Goal: Task Accomplishment & Management: Use online tool/utility

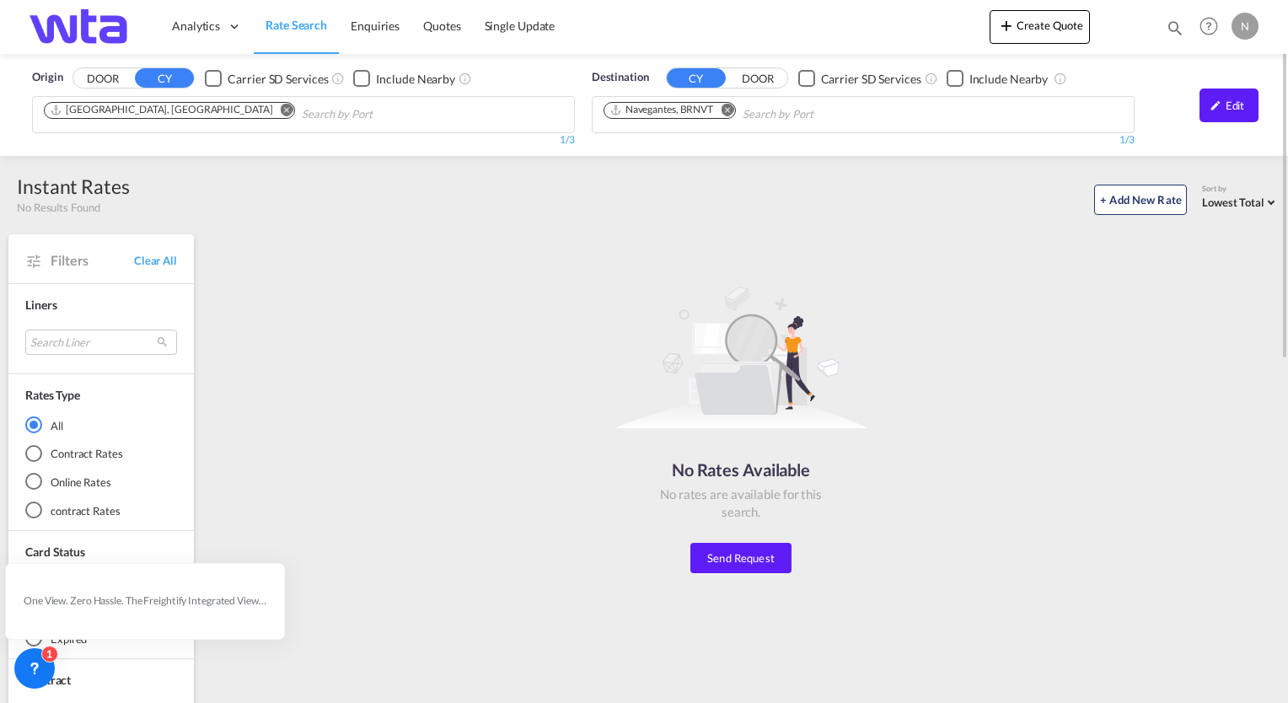
click at [730, 111] on md-icon "Remove" at bounding box center [727, 110] width 13 height 13
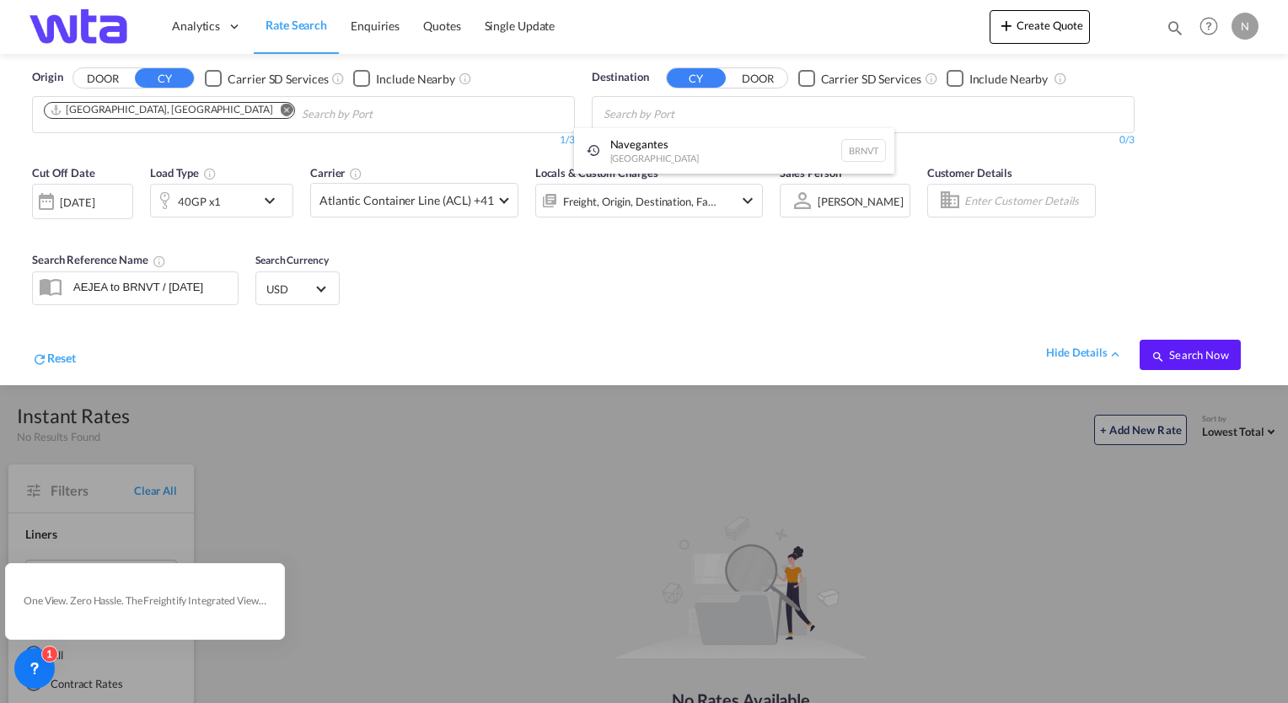
paste input "Felixtowe"
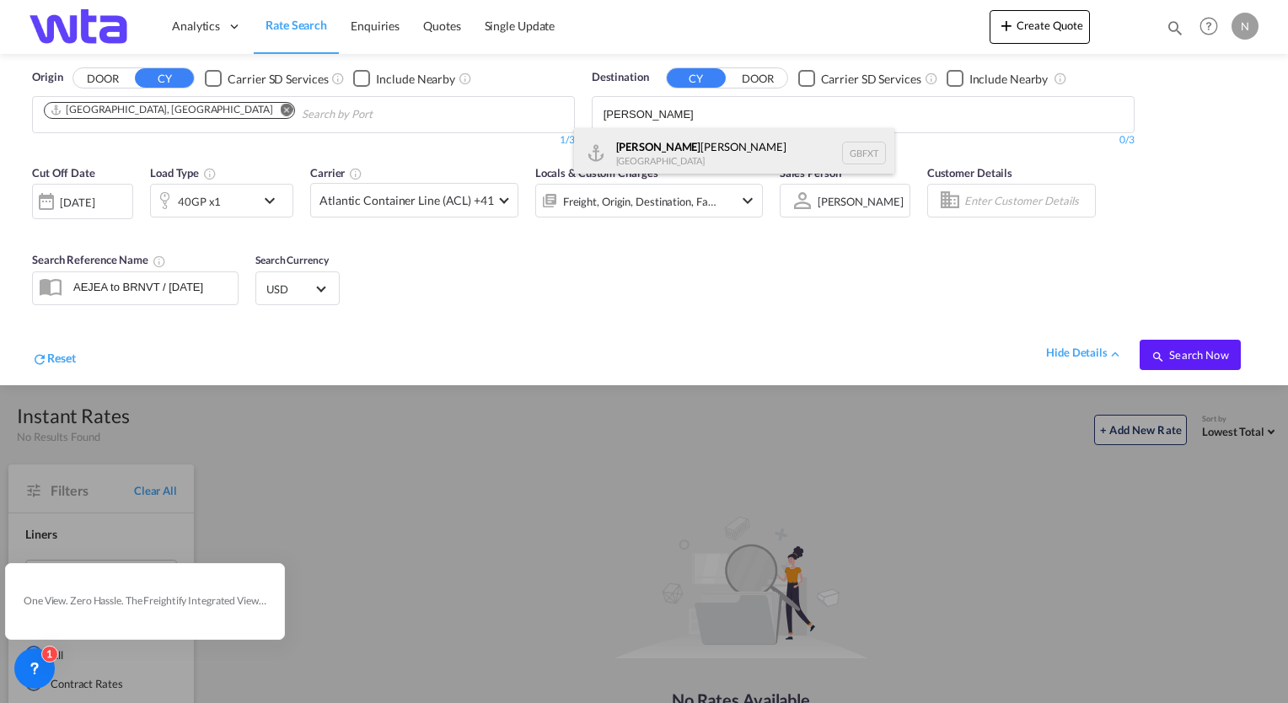
type input "[PERSON_NAME]"
click at [674, 145] on div "[PERSON_NAME] [GEOGRAPHIC_DATA] GBFXT" at bounding box center [734, 153] width 320 height 51
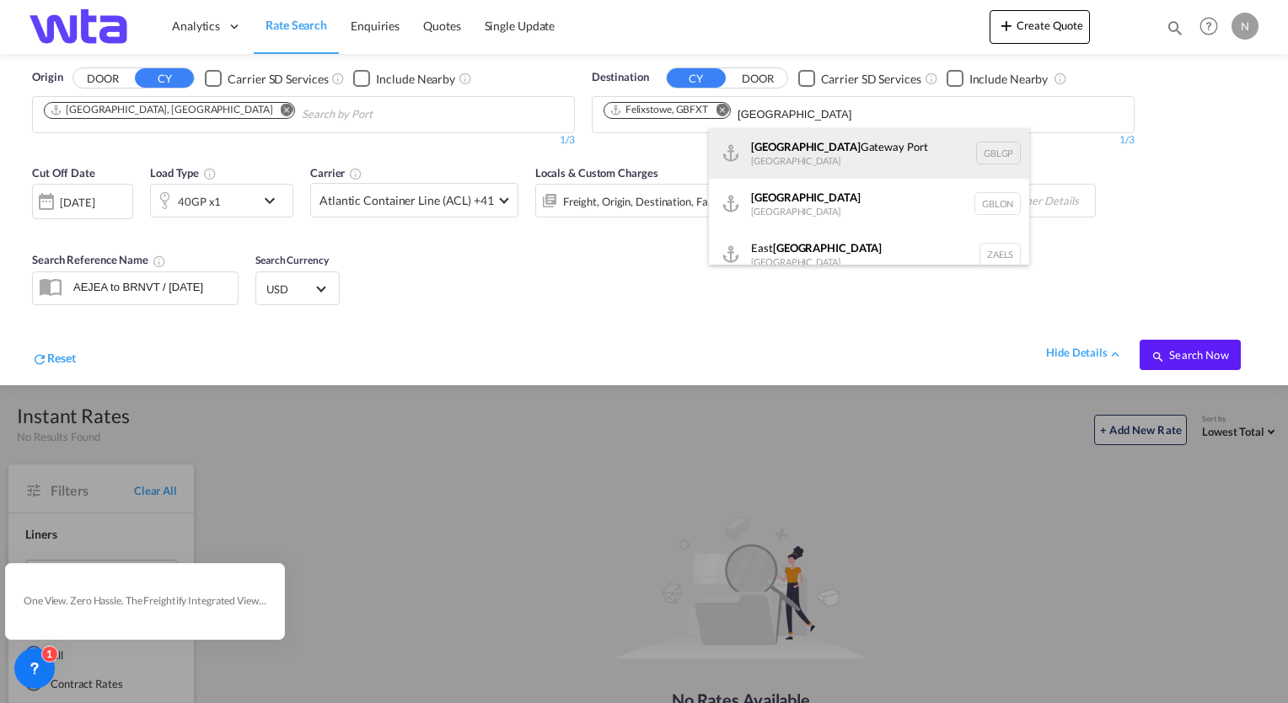
type input "[GEOGRAPHIC_DATA]"
click at [986, 156] on div "[GEOGRAPHIC_DATA] [GEOGRAPHIC_DATA] GBLGP" at bounding box center [869, 153] width 320 height 51
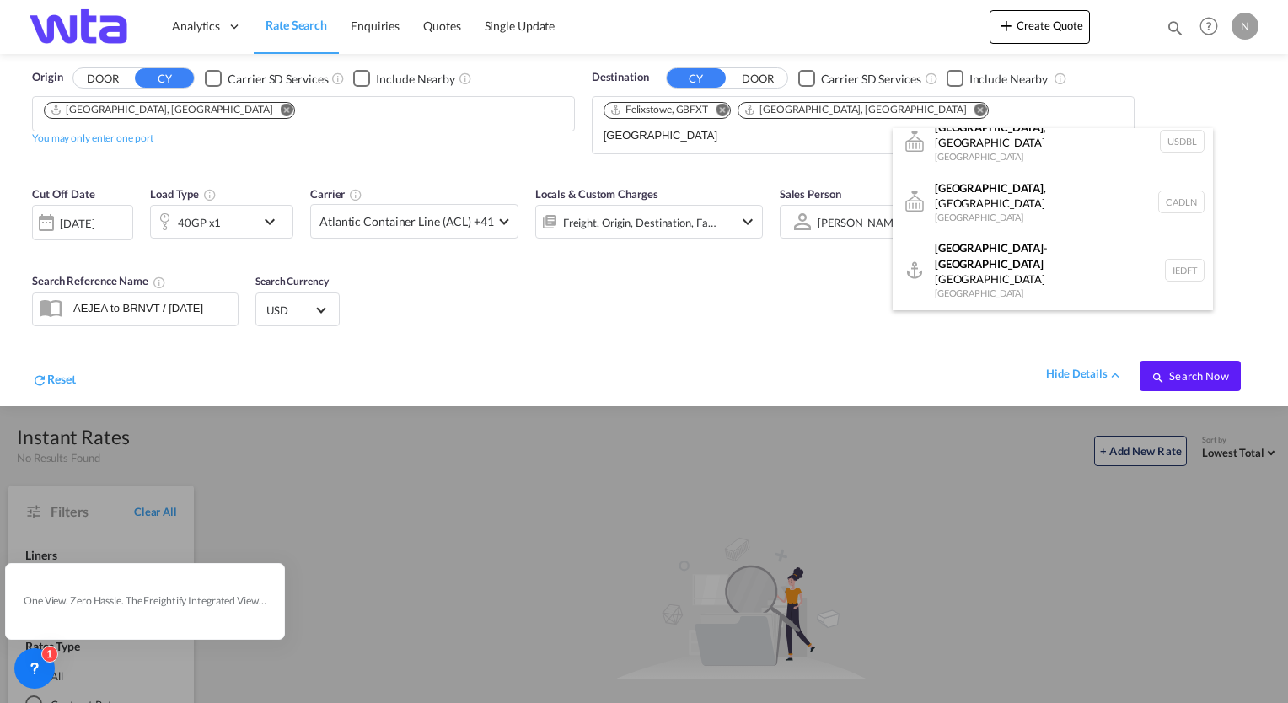
scroll to position [20, 0]
type input "[GEOGRAPHIC_DATA]"
click at [996, 304] on div "[GEOGRAPHIC_DATA] [GEOGRAPHIC_DATA] IEDUB" at bounding box center [1053, 329] width 320 height 51
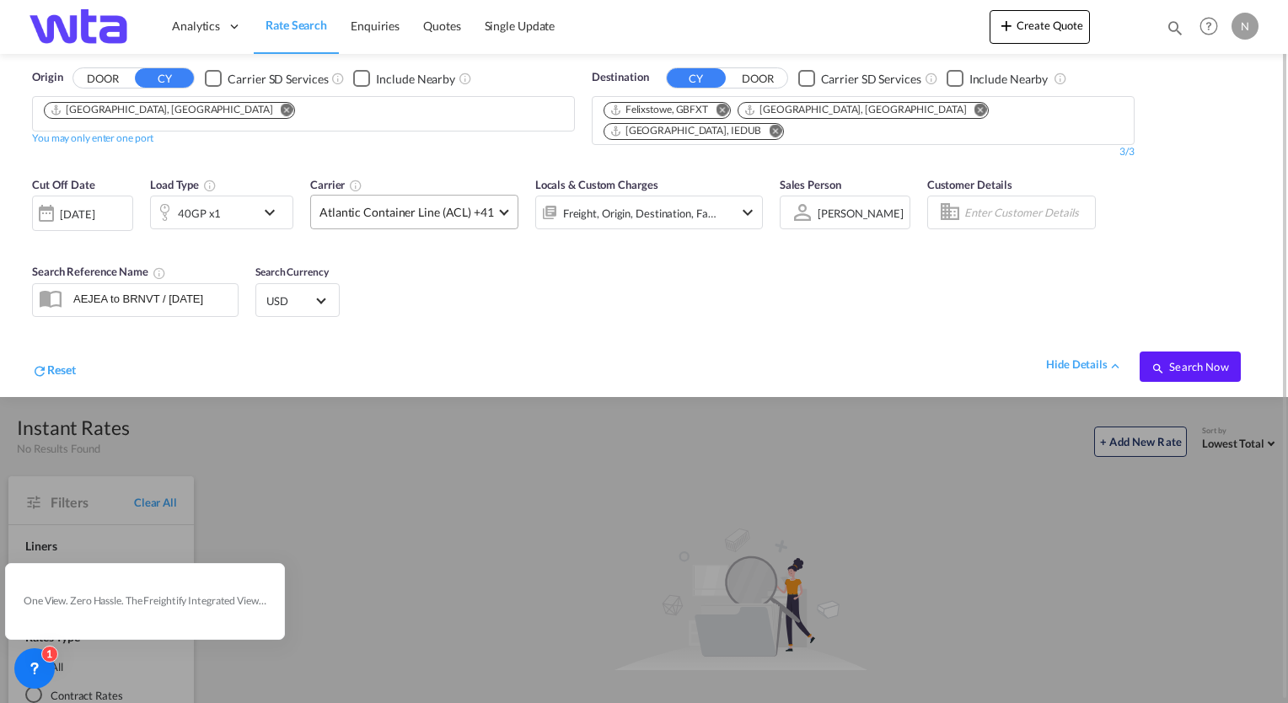
click at [483, 204] on span "Atlantic Container Line (ACL) +41" at bounding box center [407, 212] width 175 height 17
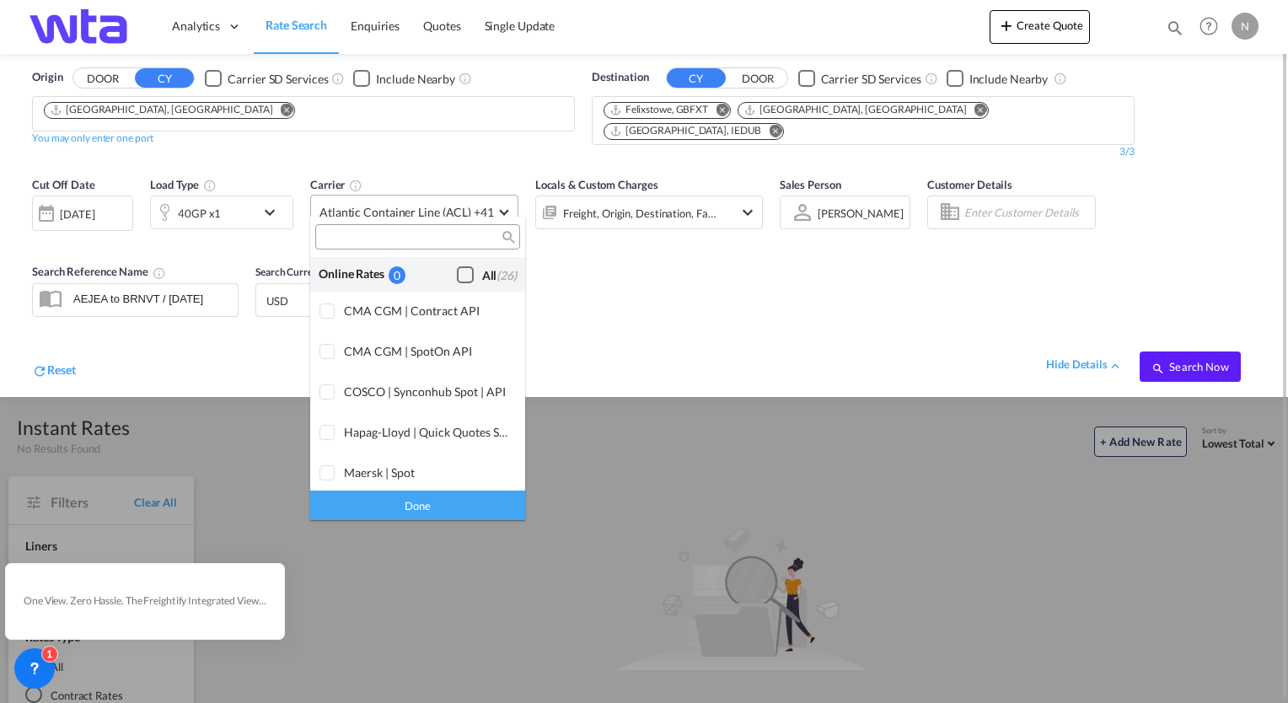
scroll to position [1029, 0]
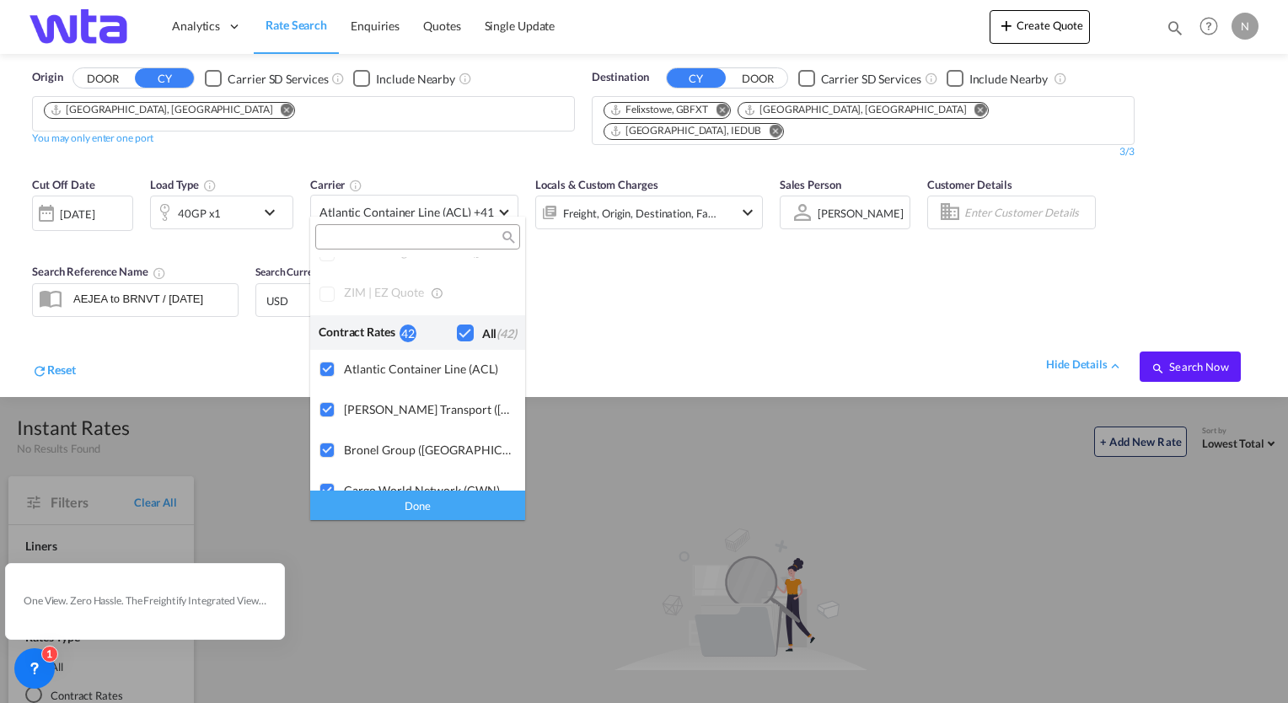
click at [680, 266] on md-backdrop at bounding box center [644, 351] width 1288 height 703
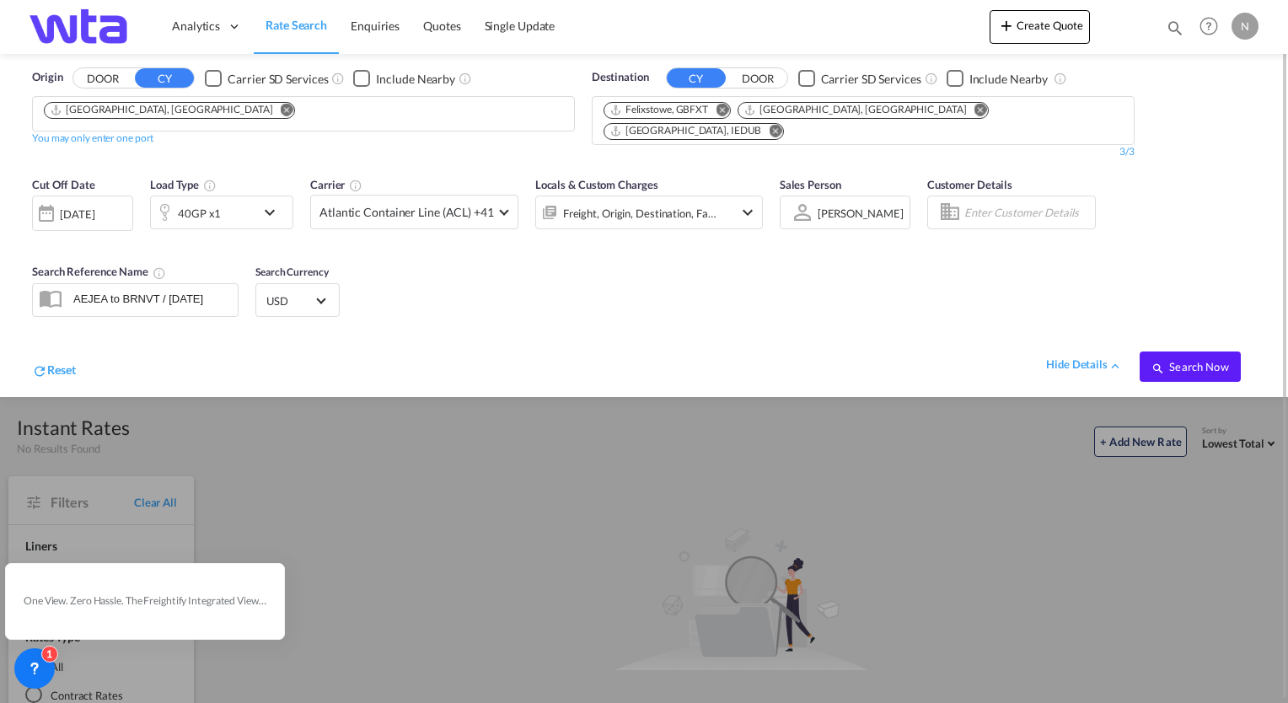
click at [979, 246] on div "Cut Off Date [DATE] [DATE] Load Type 40GP x1 Carrier Atlantic Container Line (A…" at bounding box center [644, 282] width 1255 height 229
click at [405, 335] on div "hide details Search Now" at bounding box center [666, 358] width 1180 height 47
click at [809, 325] on div "Reset hide details Search Now" at bounding box center [644, 357] width 1241 height 65
click at [1204, 360] on span "Search Now" at bounding box center [1190, 366] width 77 height 13
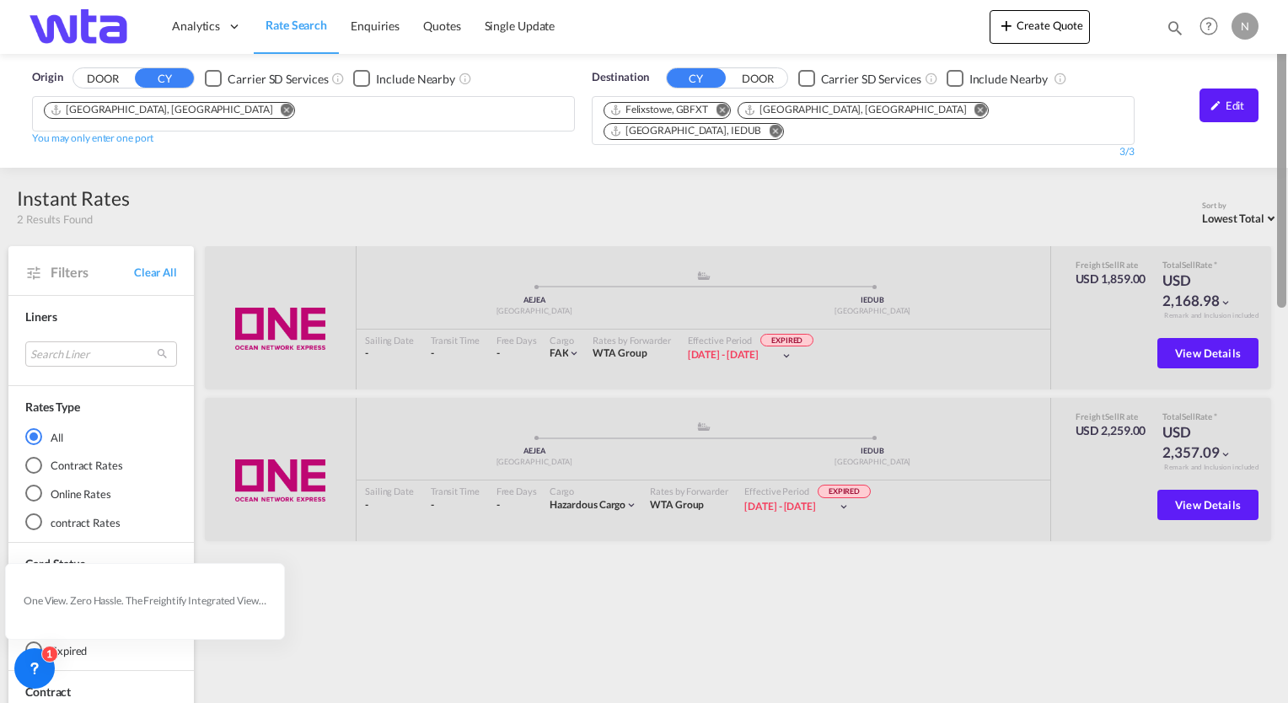
drag, startPoint x: 1285, startPoint y: 221, endPoint x: 1271, endPoint y: 196, distance: 27.9
click at [1271, 196] on md-content "Analytics Reports Dashboard Rate Search Enquiries Quotes" at bounding box center [644, 351] width 1288 height 703
click at [782, 125] on md-icon "Remove" at bounding box center [775, 131] width 13 height 13
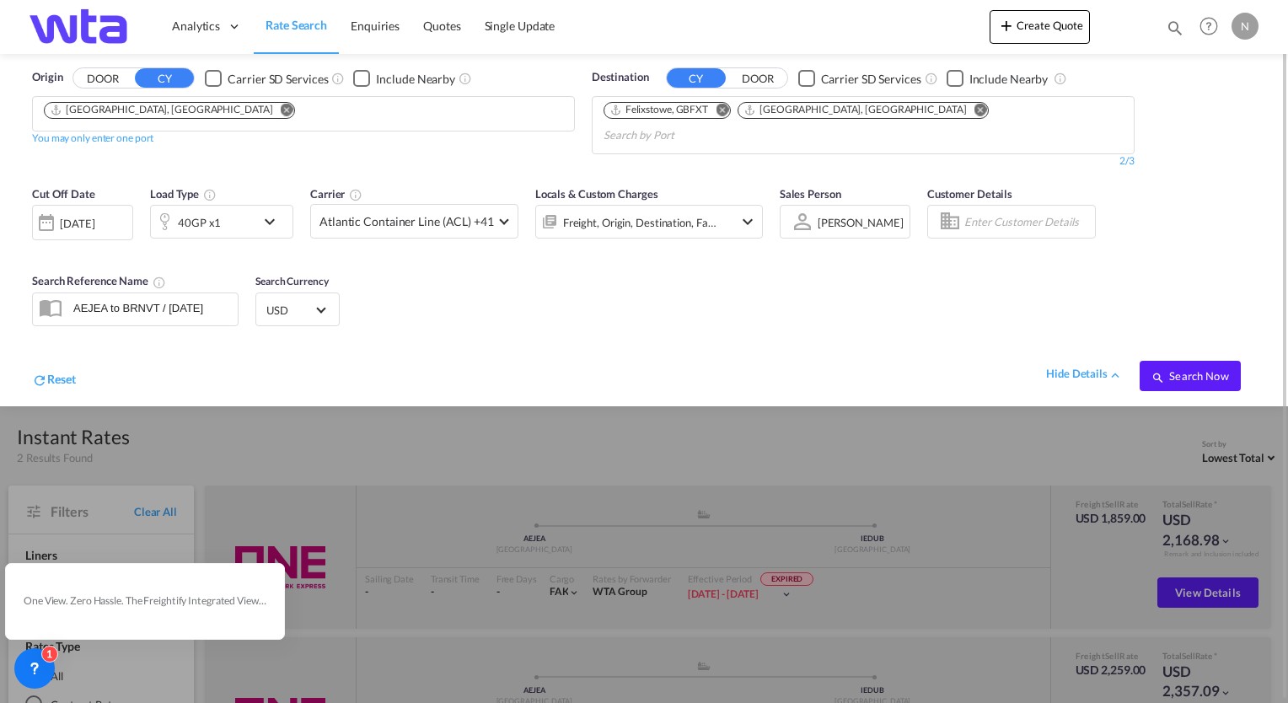
click at [975, 105] on md-icon "Remove" at bounding box center [981, 110] width 13 height 13
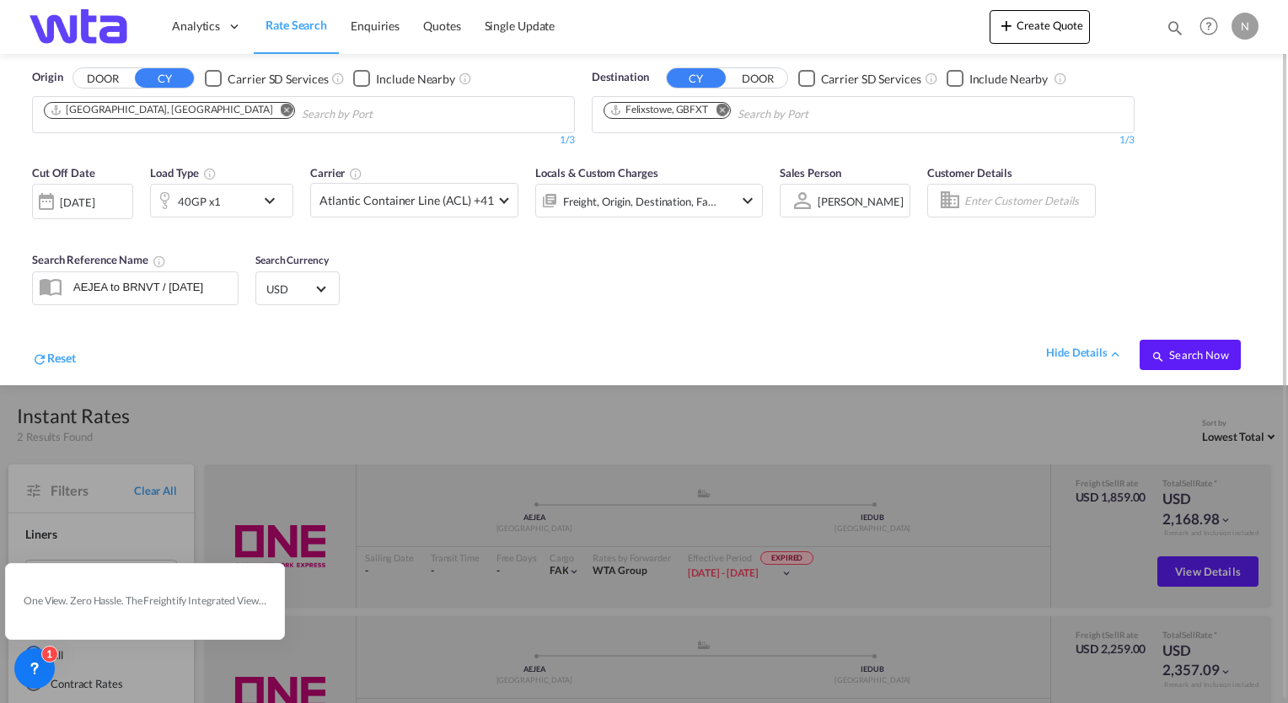
click at [818, 120] on body "Analytics Reports Dashboard Rate Search Enquiries Quotes" at bounding box center [644, 351] width 1288 height 703
click at [1203, 357] on span "Search Now" at bounding box center [1190, 354] width 77 height 13
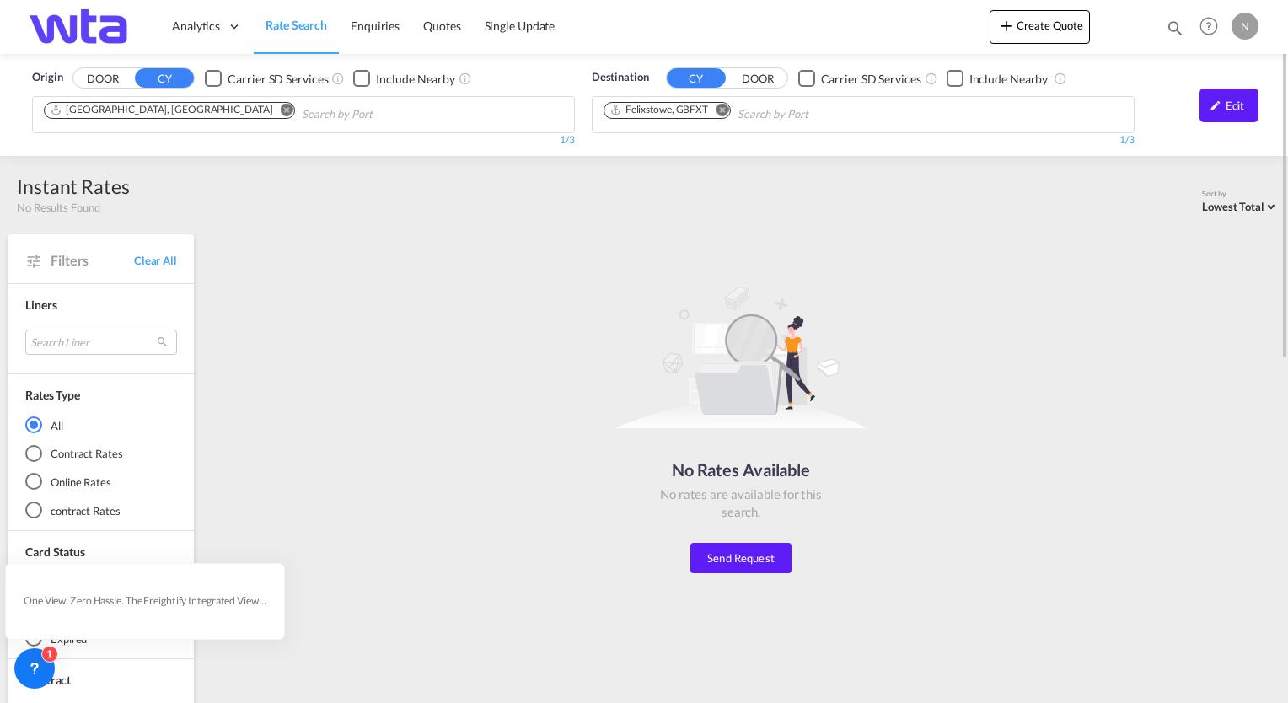
click at [796, 117] on input "Search by Port" at bounding box center [818, 114] width 160 height 27
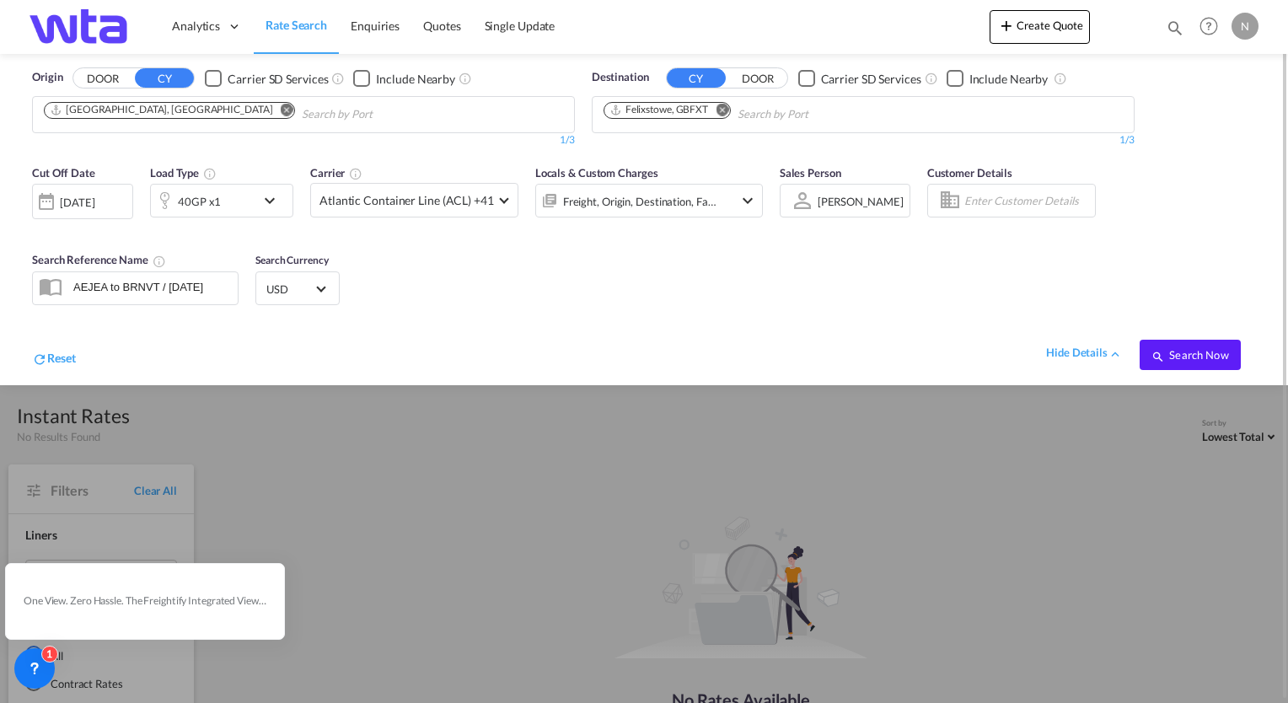
click at [723, 107] on md-icon "Remove" at bounding box center [722, 110] width 13 height 13
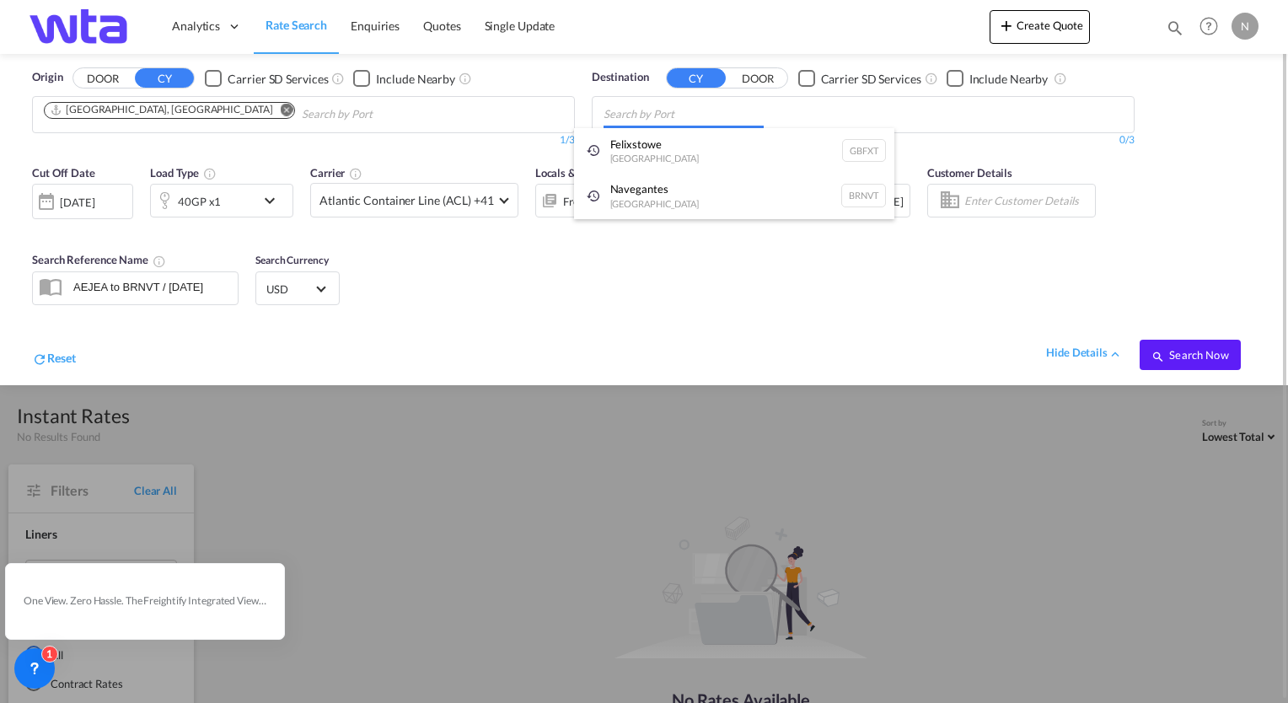
click at [681, 116] on body "Analytics Reports Dashboard Rate Search Enquiries Quotes" at bounding box center [644, 351] width 1288 height 703
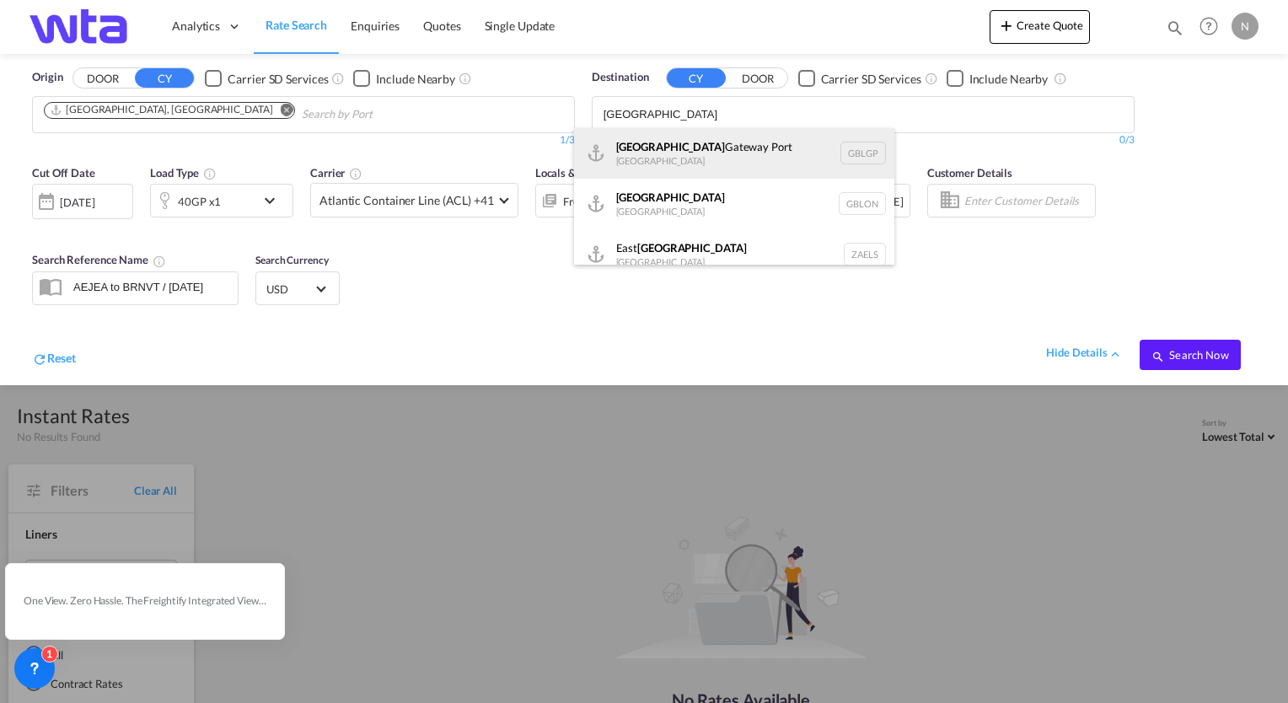
type input "[GEOGRAPHIC_DATA]"
click at [683, 155] on div "[GEOGRAPHIC_DATA] [GEOGRAPHIC_DATA] GBLGP" at bounding box center [734, 153] width 320 height 51
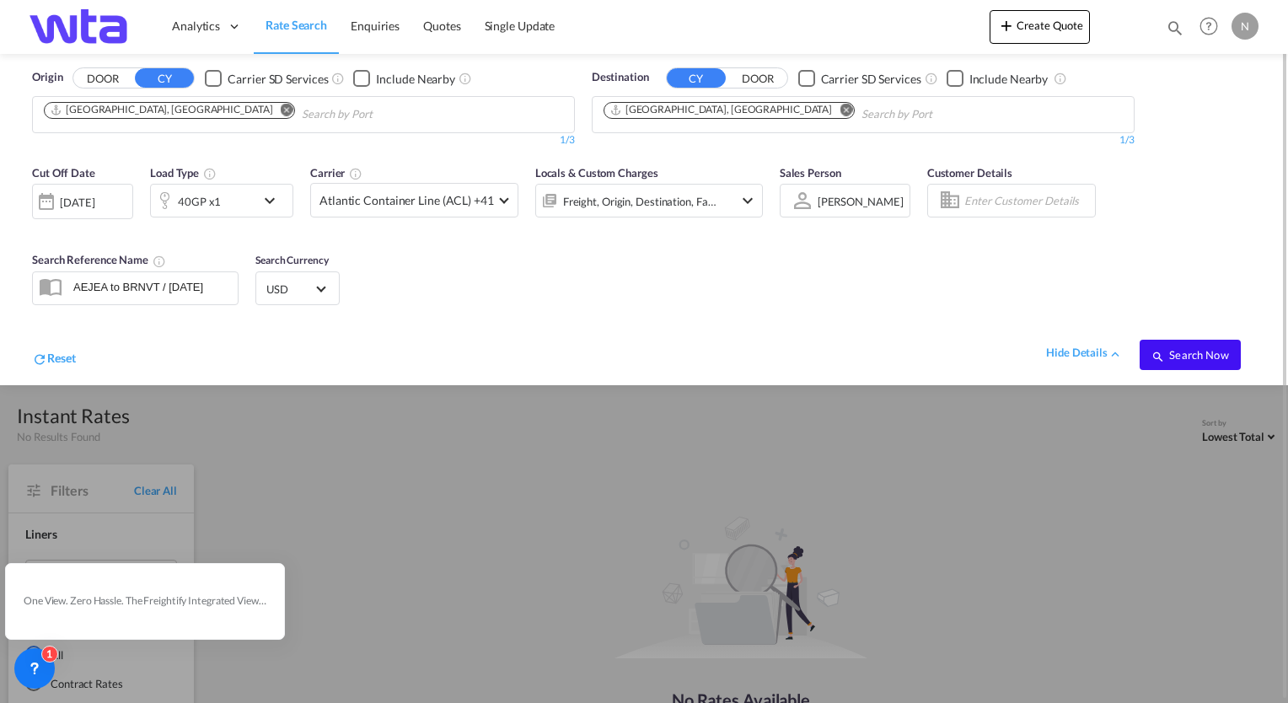
click at [1195, 354] on span "Search Now" at bounding box center [1190, 354] width 77 height 13
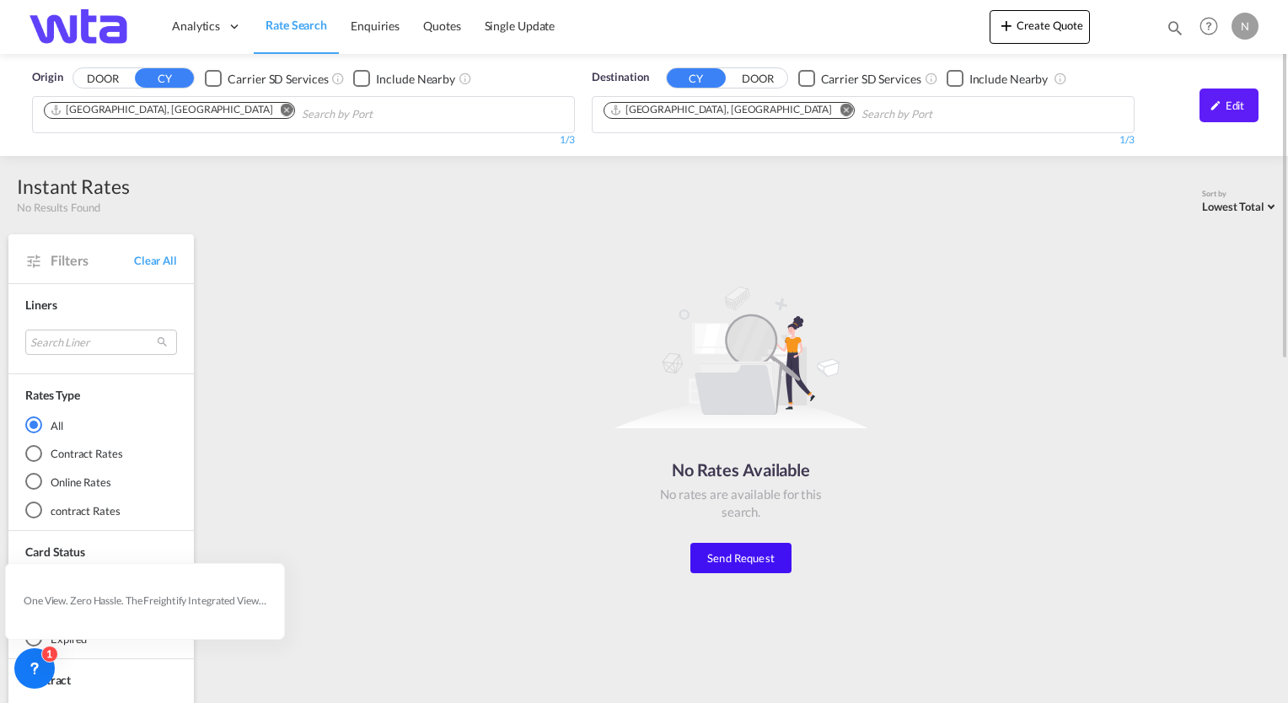
click at [768, 562] on button "Send Request" at bounding box center [741, 558] width 101 height 30
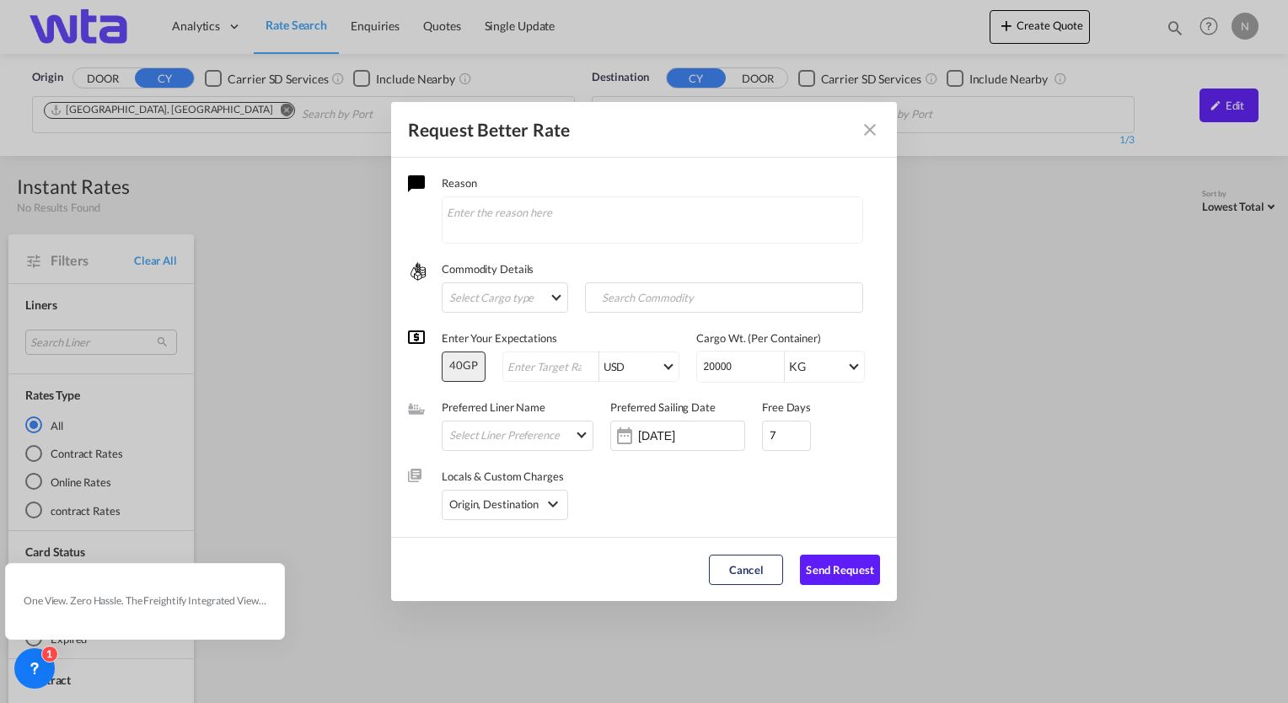
click at [879, 134] on md-icon "Close dialog" at bounding box center [870, 130] width 20 height 20
